Goal: Information Seeking & Learning: Learn about a topic

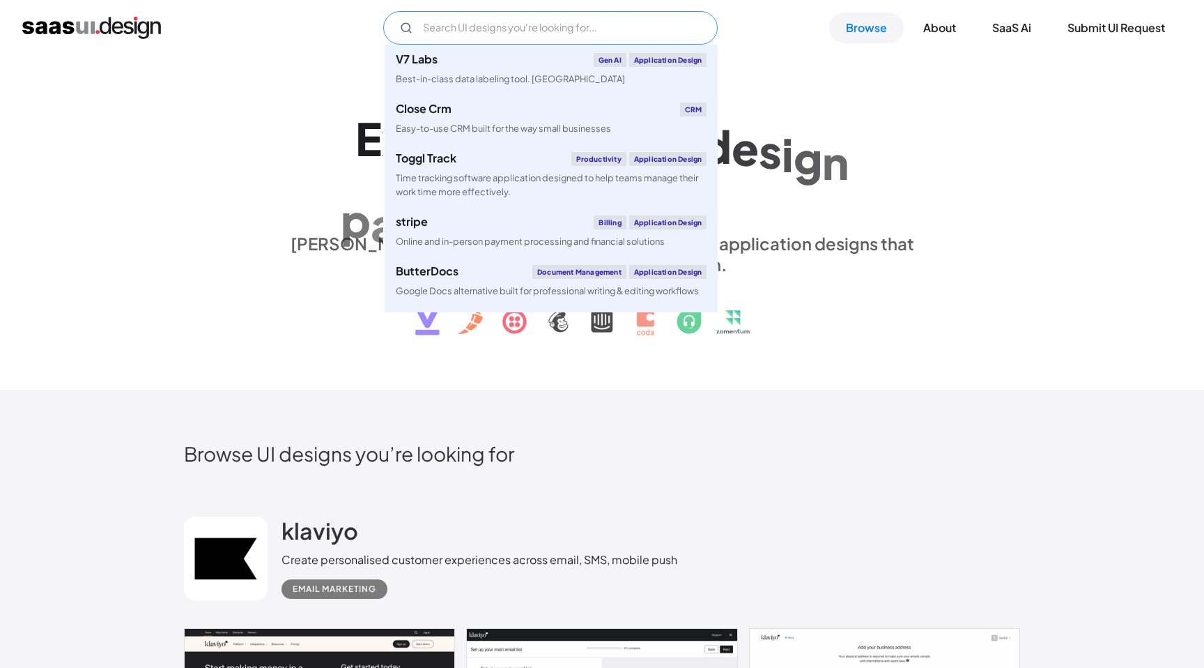
click at [446, 29] on input "Email Form" at bounding box center [550, 27] width 334 height 33
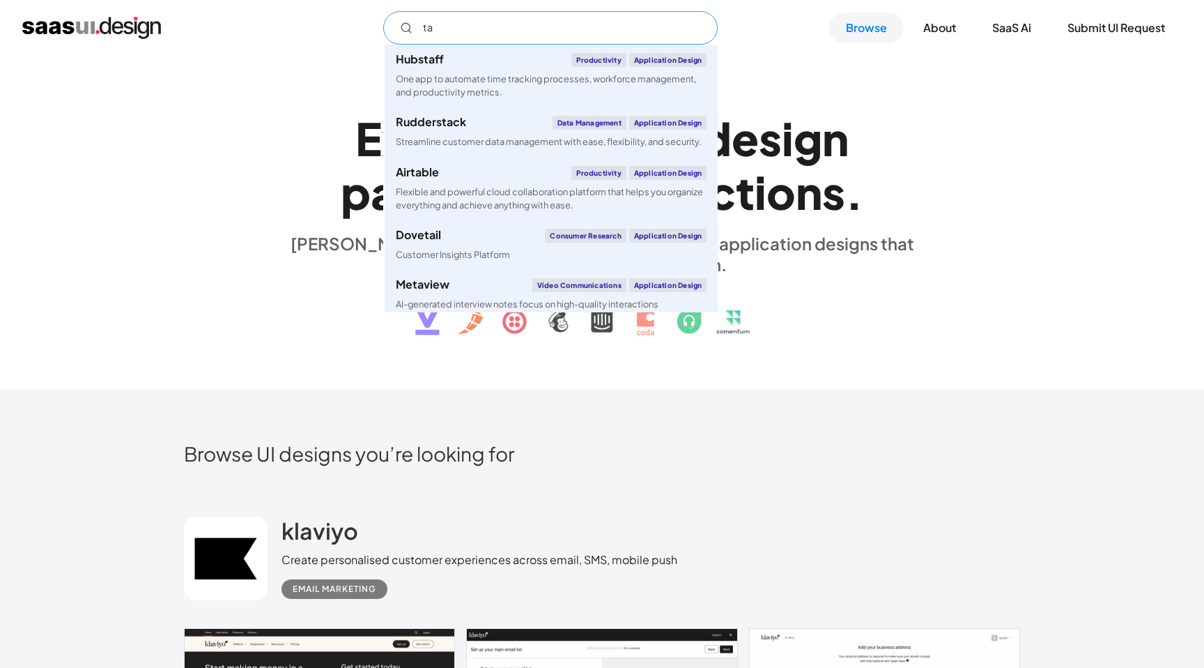
type input "tab"
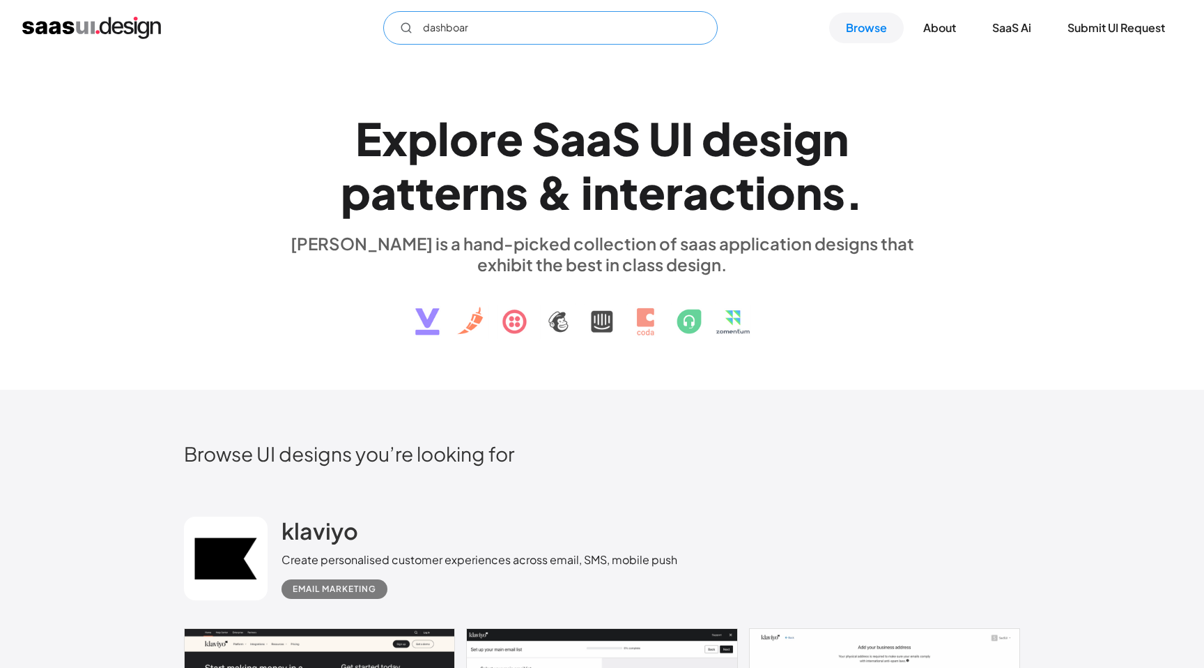
type input "dashboard"
click at [314, 95] on div "E x p l o r e S a a S U I d e s i g n p a t t e r n s & i n t e r a c t i o n s…" at bounding box center [602, 223] width 1204 height 334
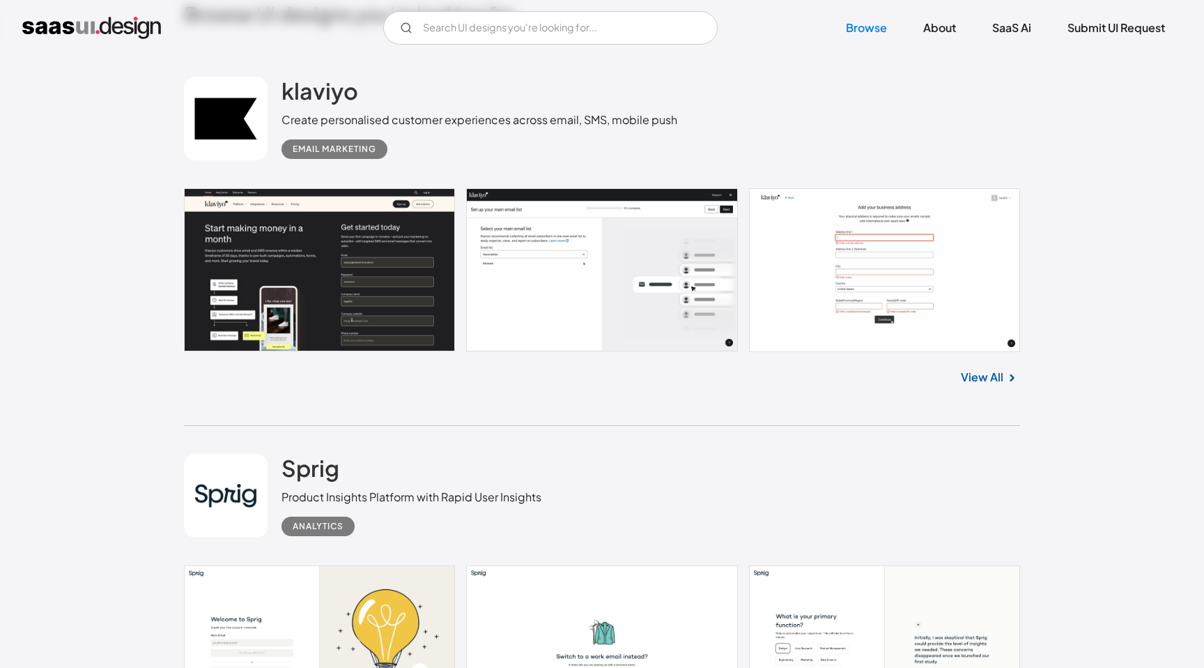
scroll to position [438, 0]
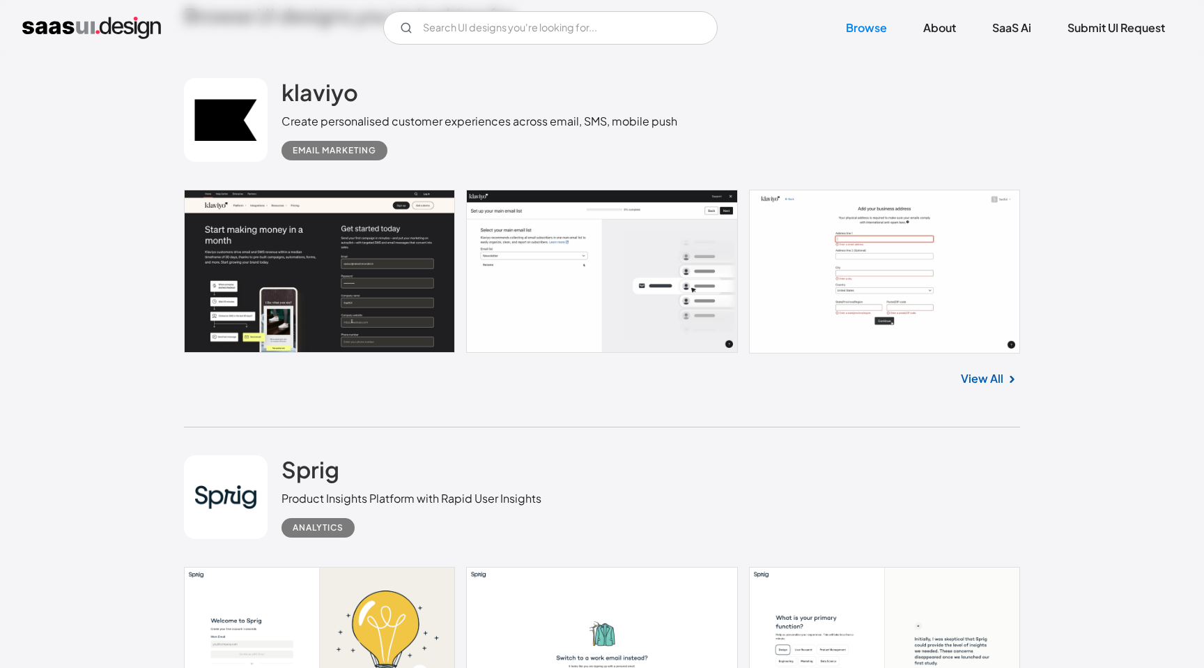
click at [979, 376] on link "View All" at bounding box center [982, 378] width 43 height 17
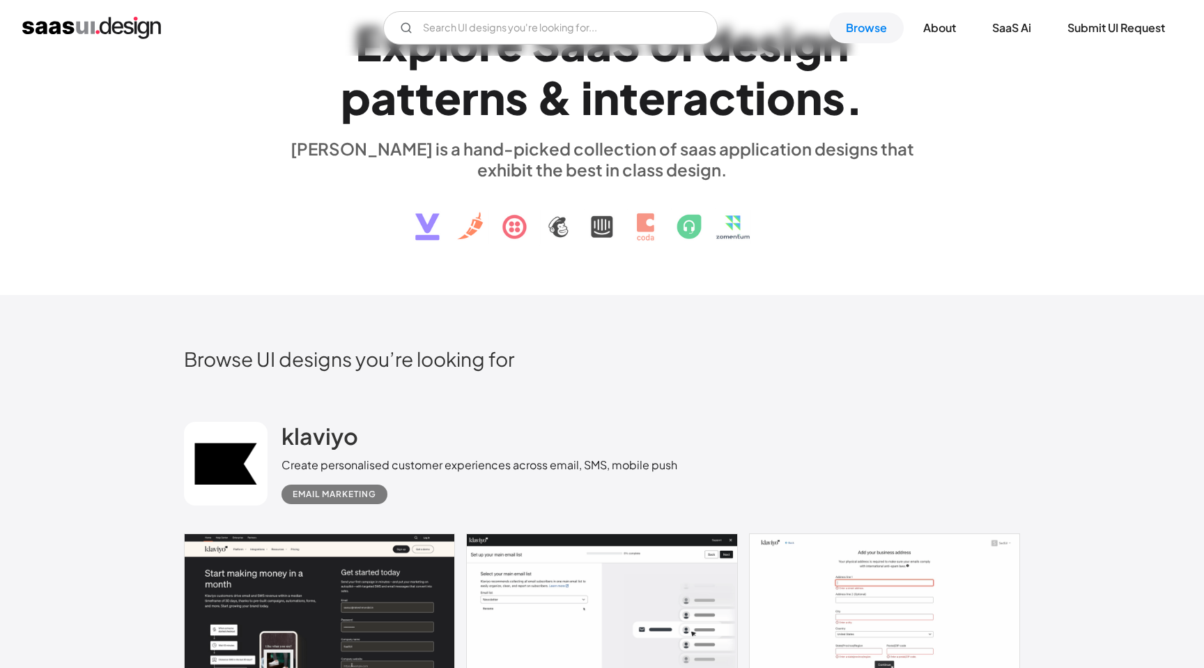
scroll to position [0, 0]
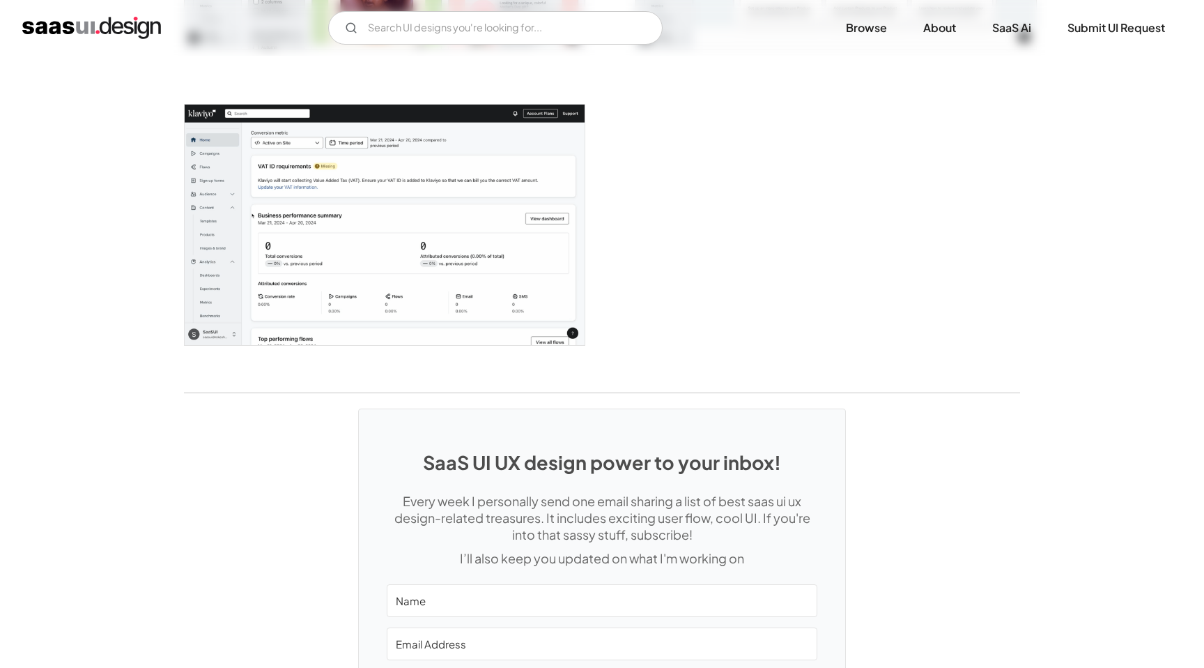
scroll to position [3956, 0]
